Goal: Task Accomplishment & Management: Manage account settings

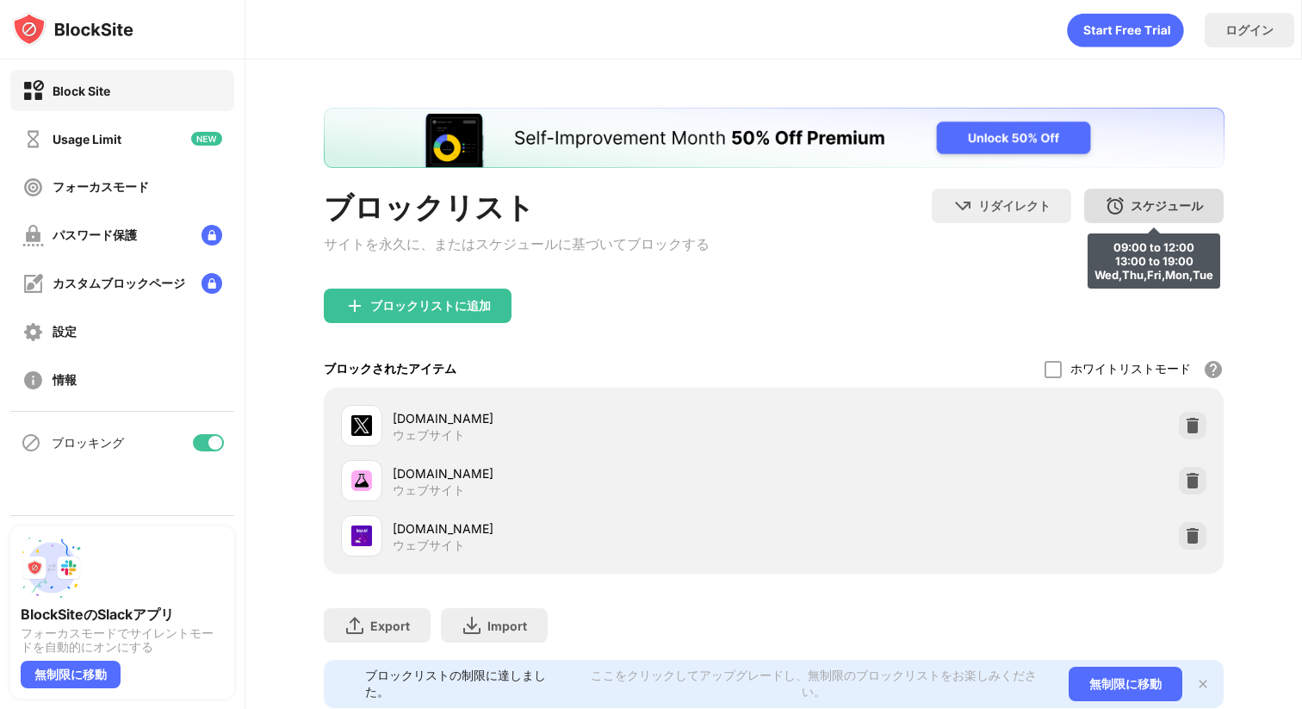
click at [1149, 210] on div "スケジュール" at bounding box center [1166, 206] width 72 height 16
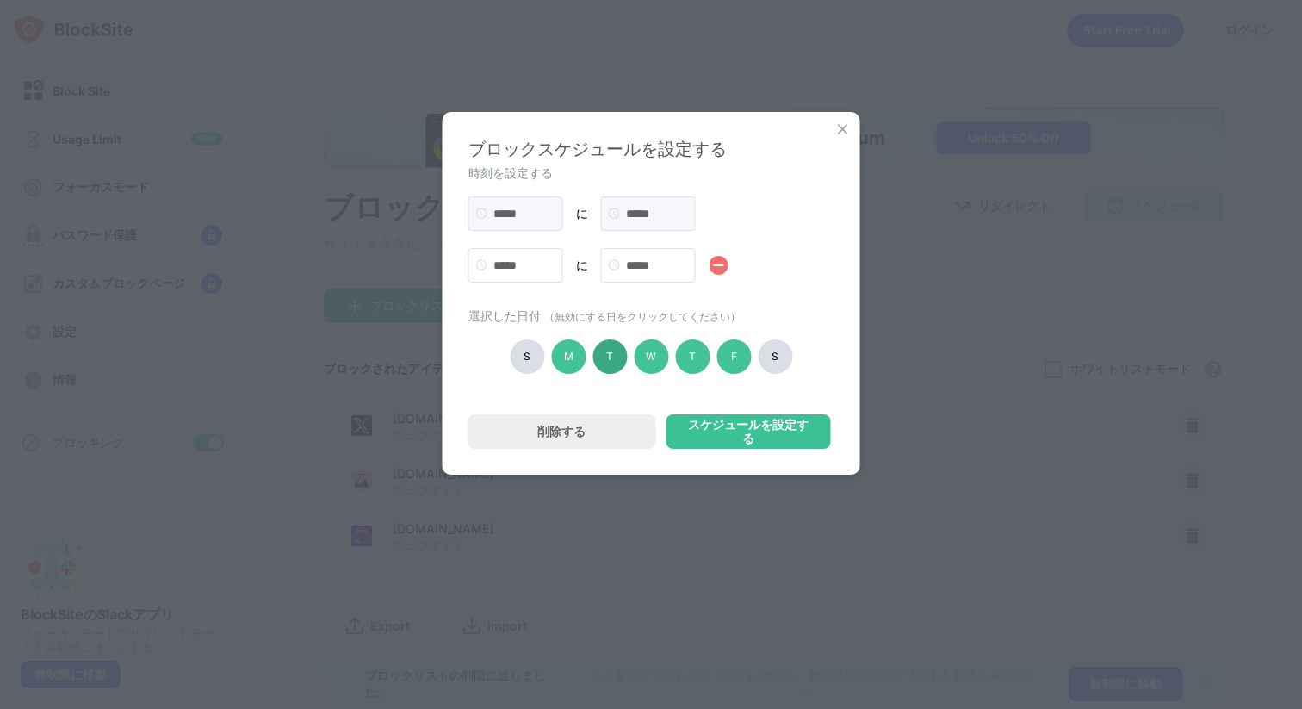
click at [609, 363] on div "T" at bounding box center [609, 356] width 34 height 34
click at [732, 436] on div "スケジュールを設定する" at bounding box center [747, 432] width 123 height 28
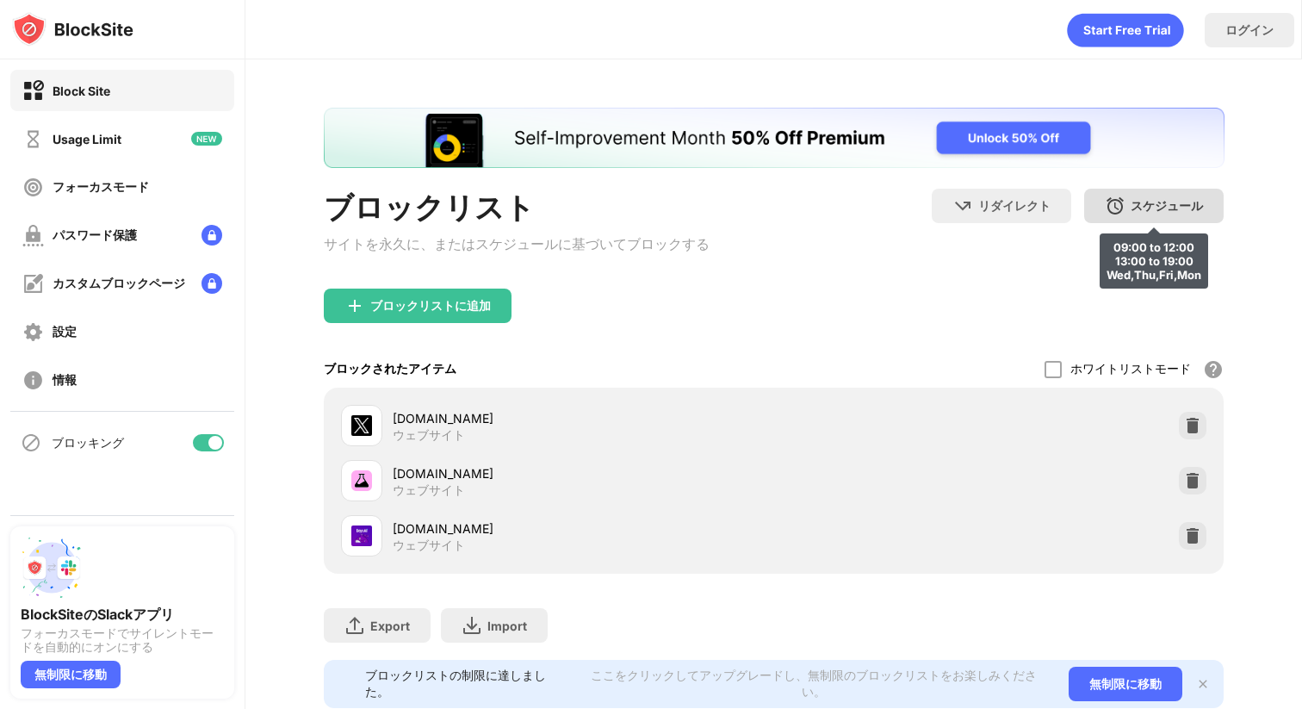
click at [1112, 193] on div "スケジュール 09:00 to 12:00 13:00 to 19:00 Wed,Thu,Fri,Mon" at bounding box center [1153, 206] width 139 height 34
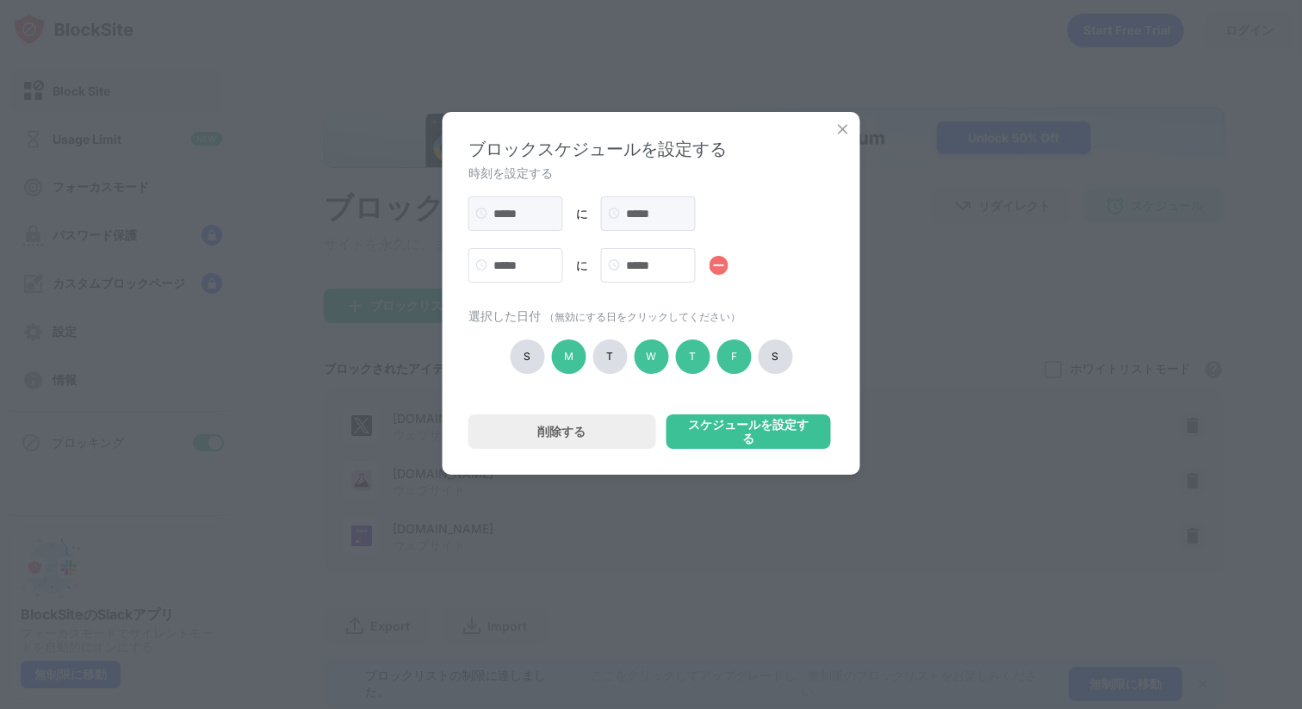
click at [617, 360] on div "T" at bounding box center [609, 356] width 34 height 34
click at [714, 445] on div "スケジュールを設定する" at bounding box center [747, 432] width 123 height 28
